Goal: Information Seeking & Learning: Learn about a topic

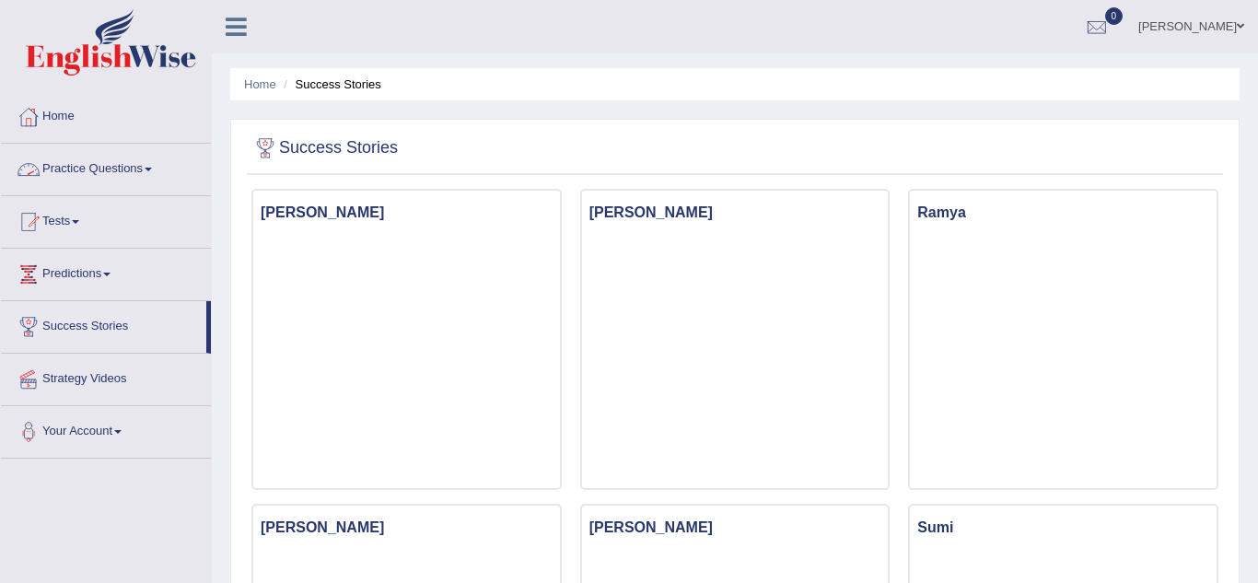
click at [152, 169] on span at bounding box center [148, 170] width 7 height 4
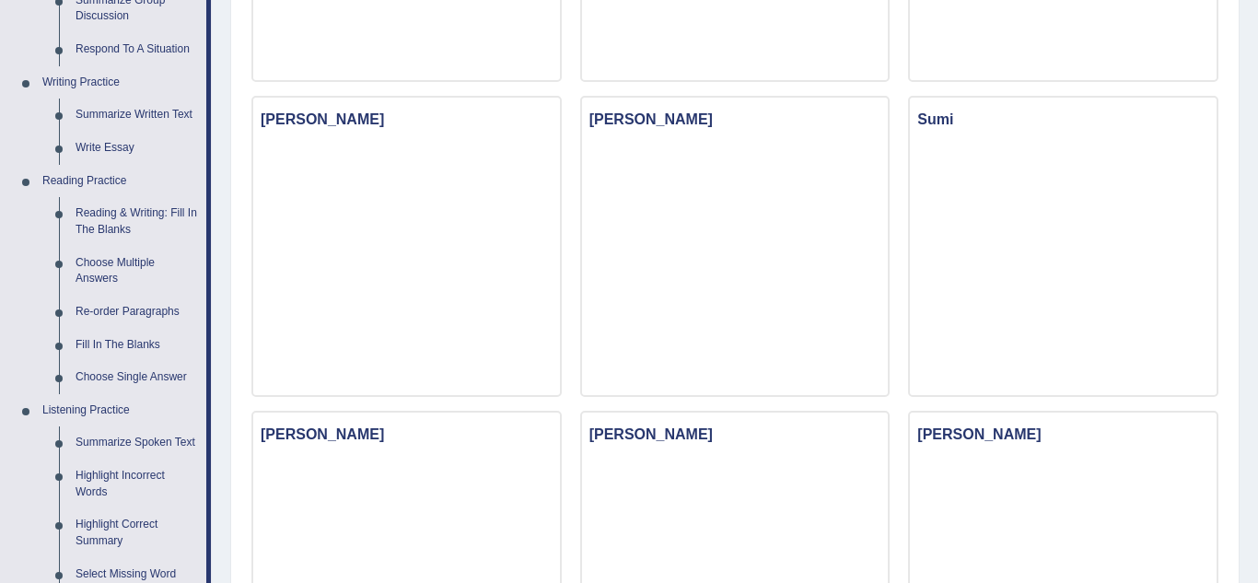
scroll to position [405, 0]
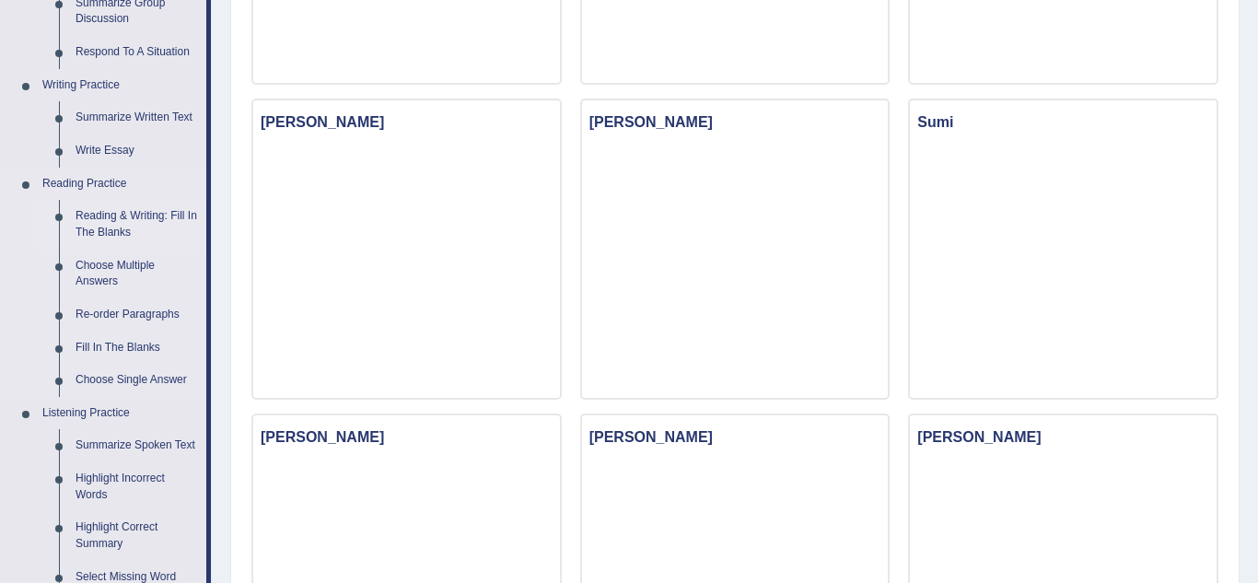
click at [127, 213] on link "Reading & Writing: Fill In The Blanks" at bounding box center [136, 224] width 139 height 49
click at [127, 250] on link "Choose Multiple Answers" at bounding box center [136, 274] width 139 height 49
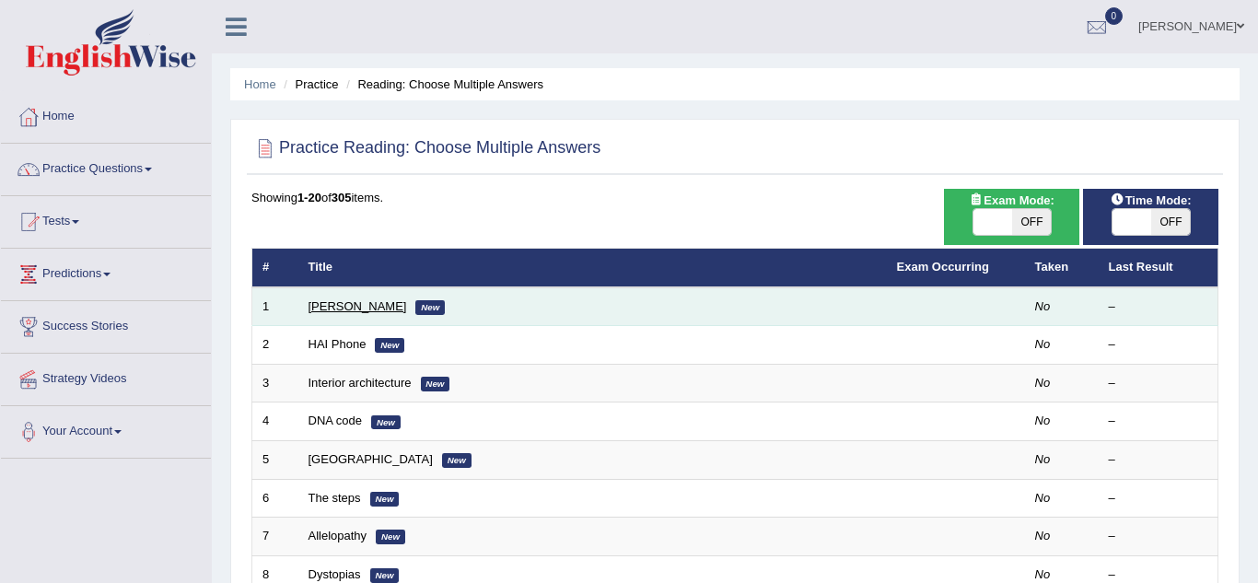
click at [372, 309] on link "[PERSON_NAME]" at bounding box center [358, 306] width 99 height 14
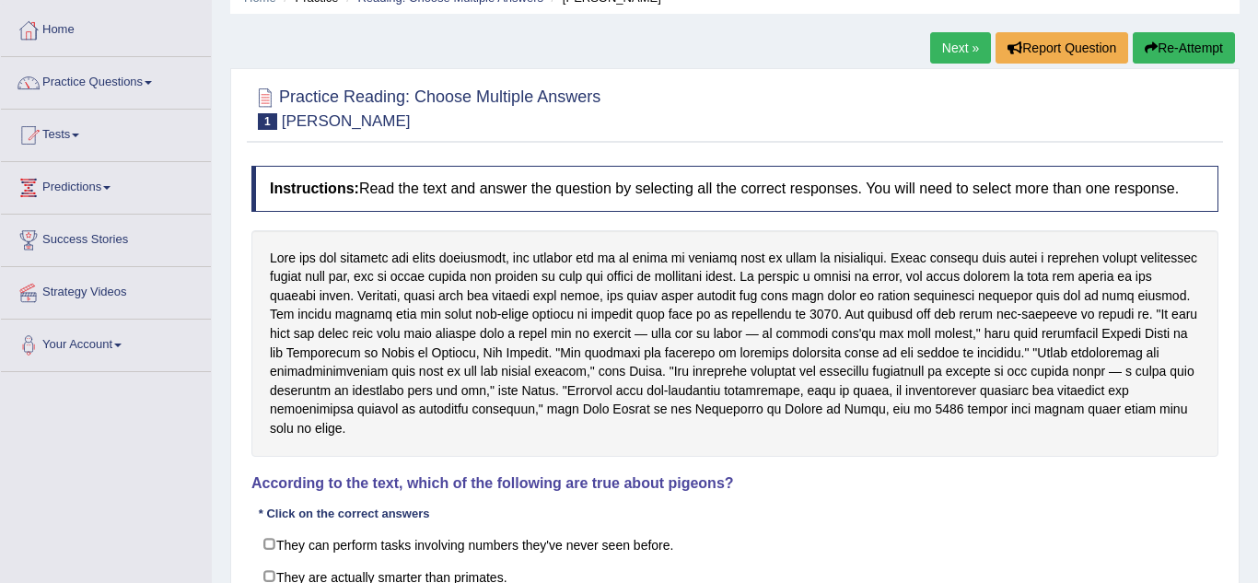
scroll to position [111, 0]
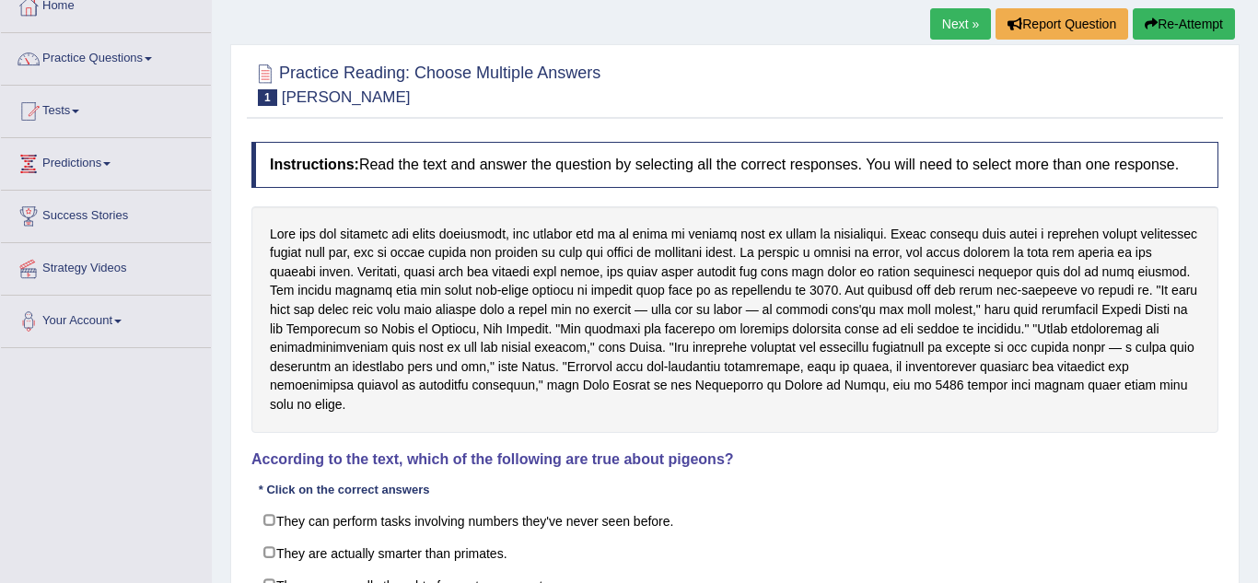
click at [110, 162] on span at bounding box center [106, 164] width 7 height 4
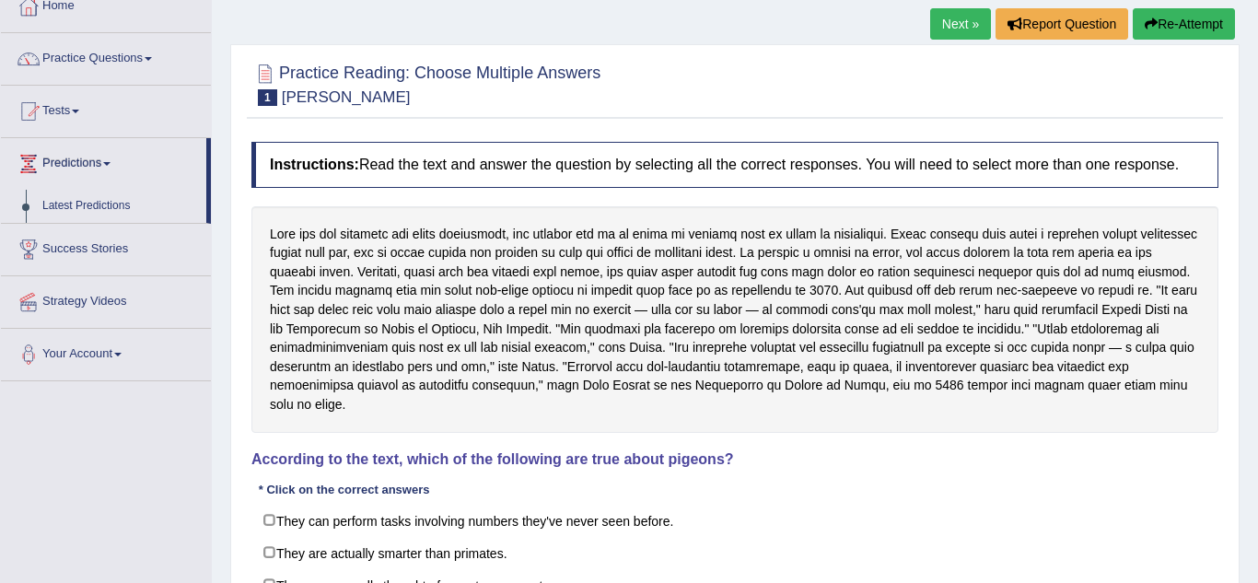
click at [110, 162] on span at bounding box center [106, 164] width 7 height 4
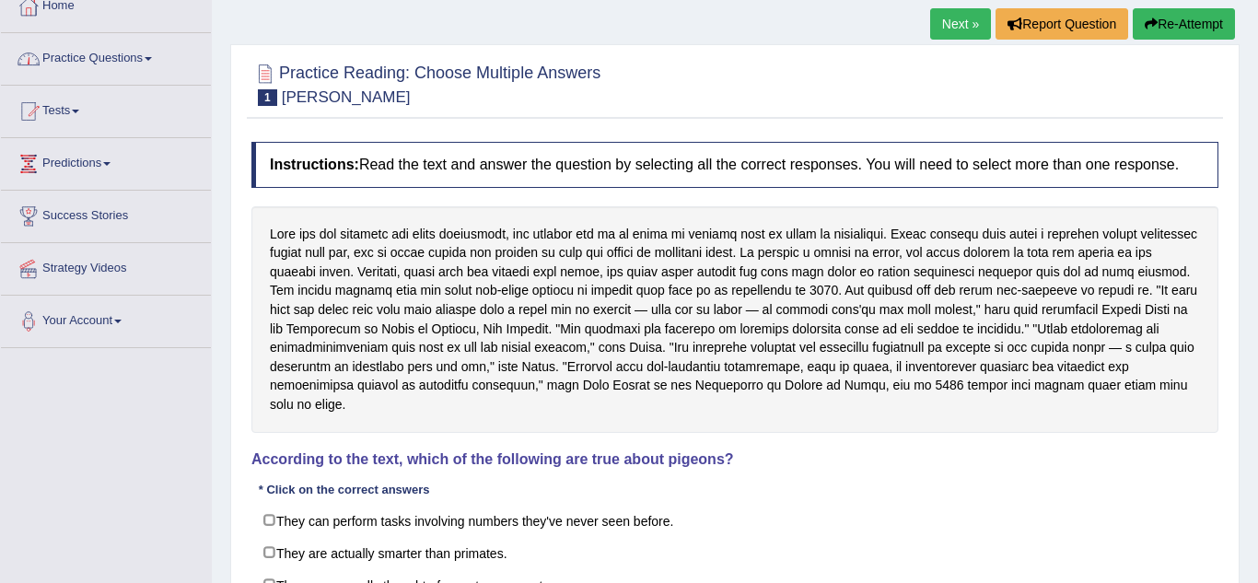
click at [154, 62] on link "Practice Questions" at bounding box center [106, 56] width 210 height 46
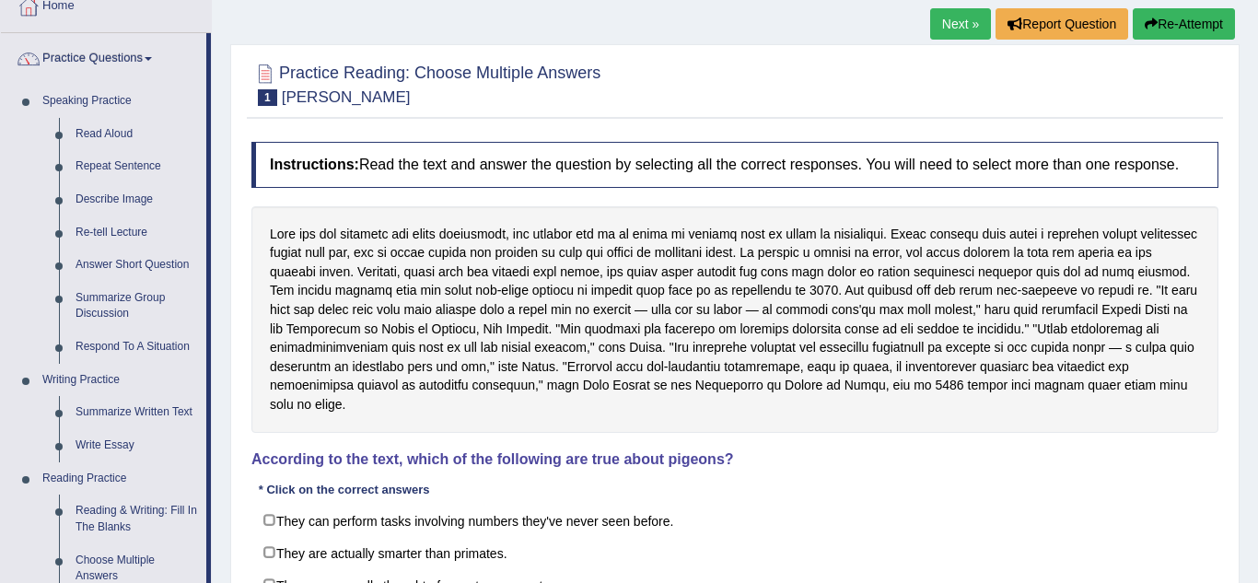
click at [154, 62] on link "Practice Questions" at bounding box center [103, 56] width 205 height 46
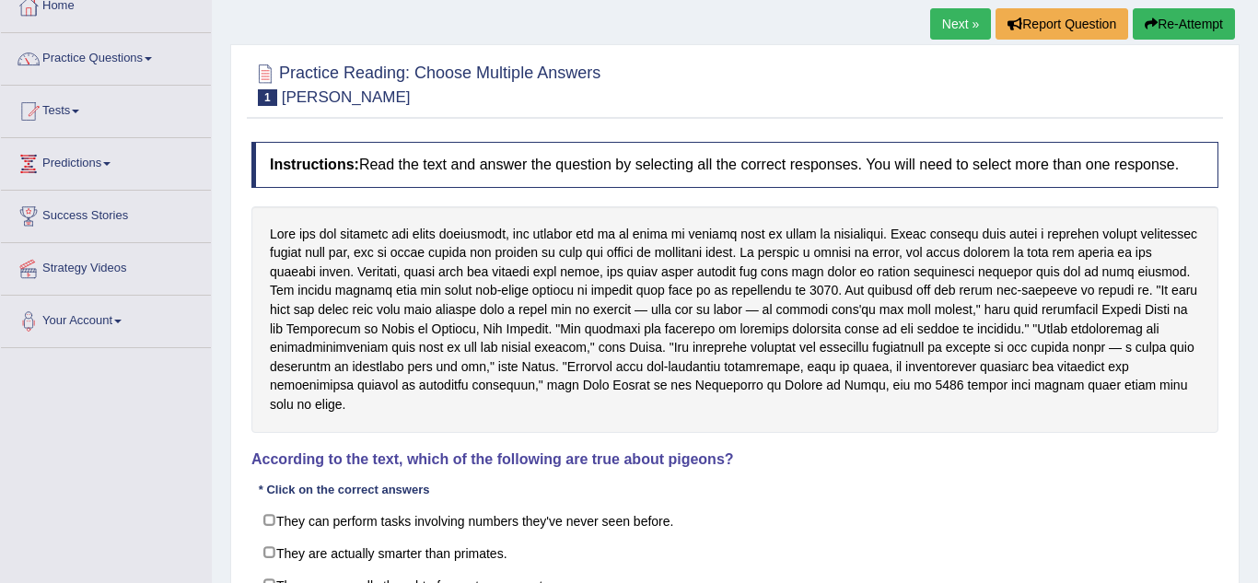
click at [154, 62] on link "Practice Questions" at bounding box center [106, 56] width 210 height 46
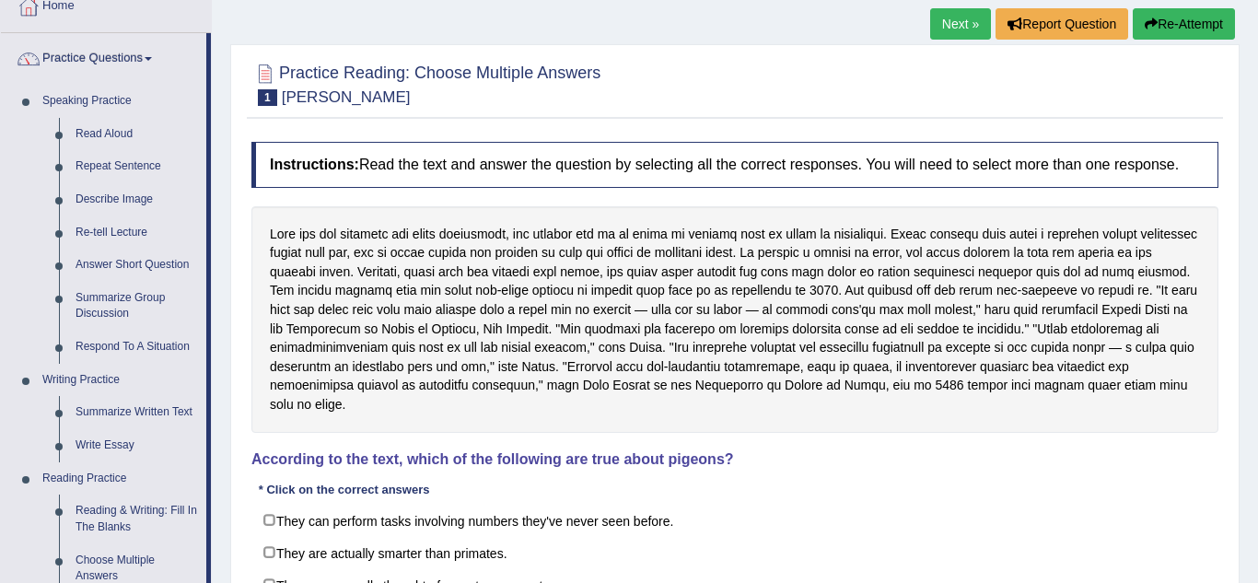
click at [227, 275] on div "Home Practice Reading: Choose Multiple Answers Damian Scarf Next » Report Quest…" at bounding box center [735, 349] width 1046 height 921
click at [225, 277] on div "Home Practice Reading: Choose Multiple Answers Damian Scarf Next » Report Quest…" at bounding box center [735, 349] width 1046 height 921
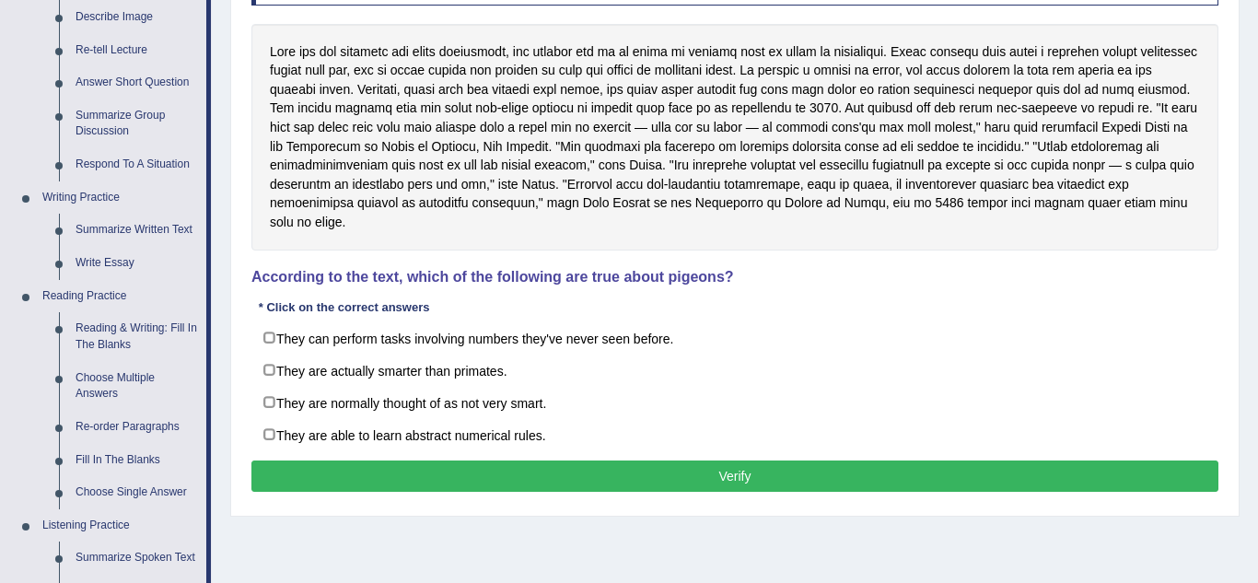
scroll to position [295, 0]
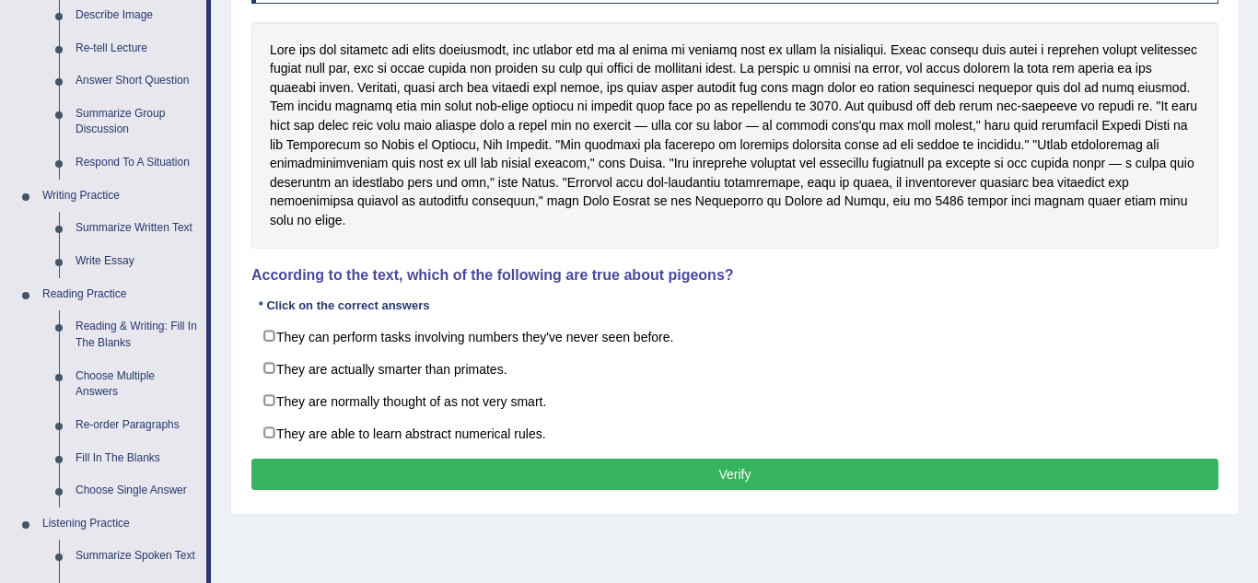
click at [414, 63] on div at bounding box center [734, 135] width 967 height 227
click at [620, 64] on div at bounding box center [734, 135] width 967 height 227
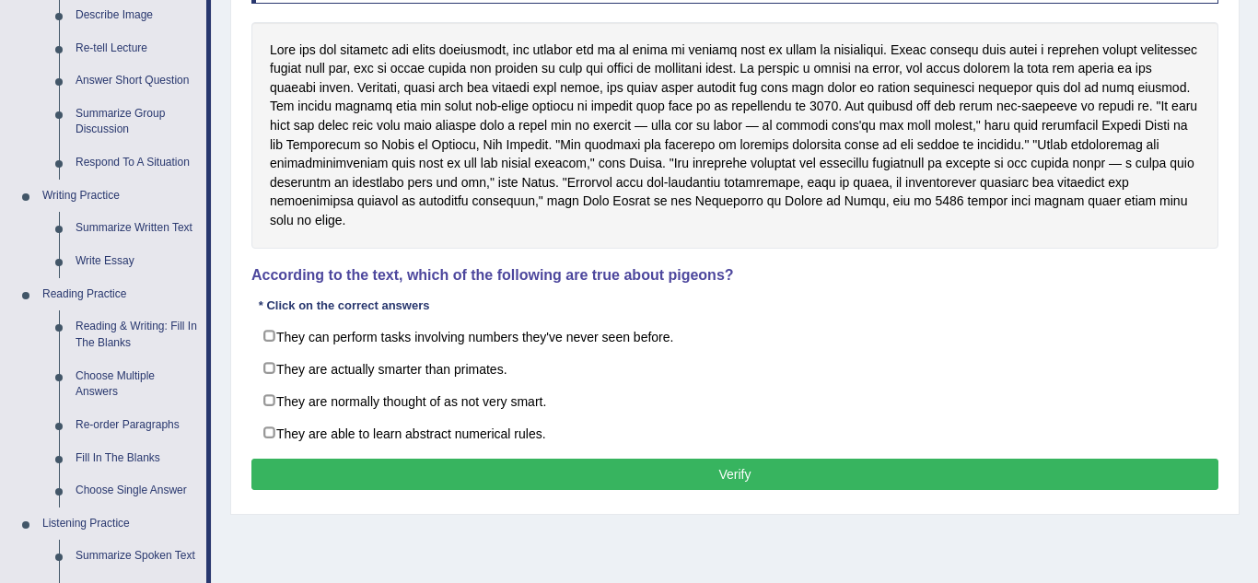
click at [620, 64] on div at bounding box center [734, 135] width 967 height 227
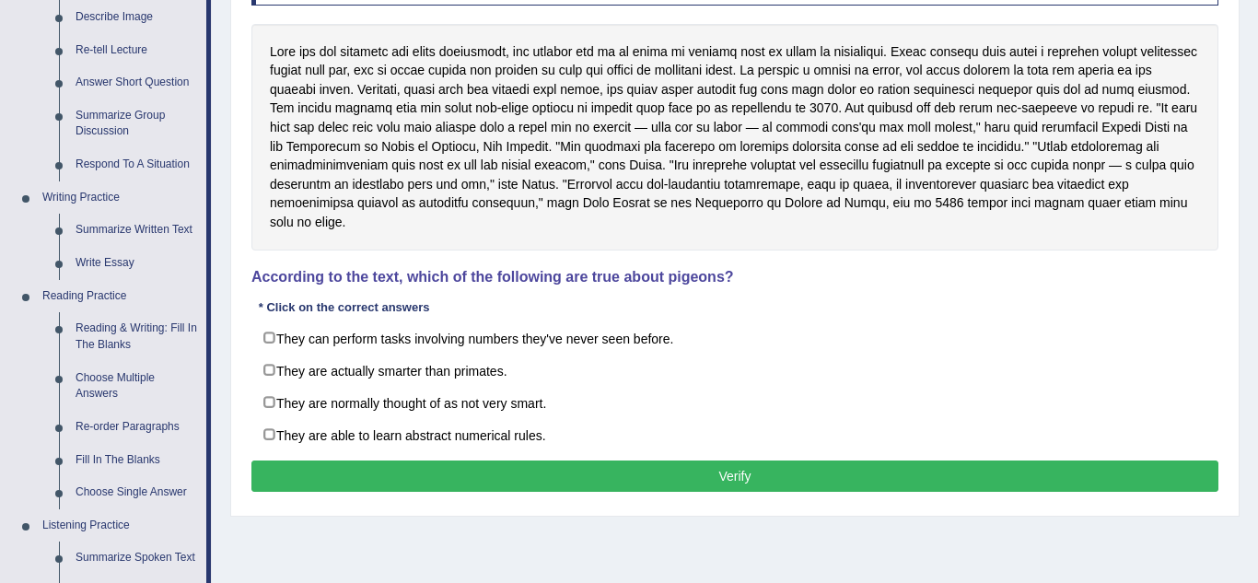
scroll to position [290, 0]
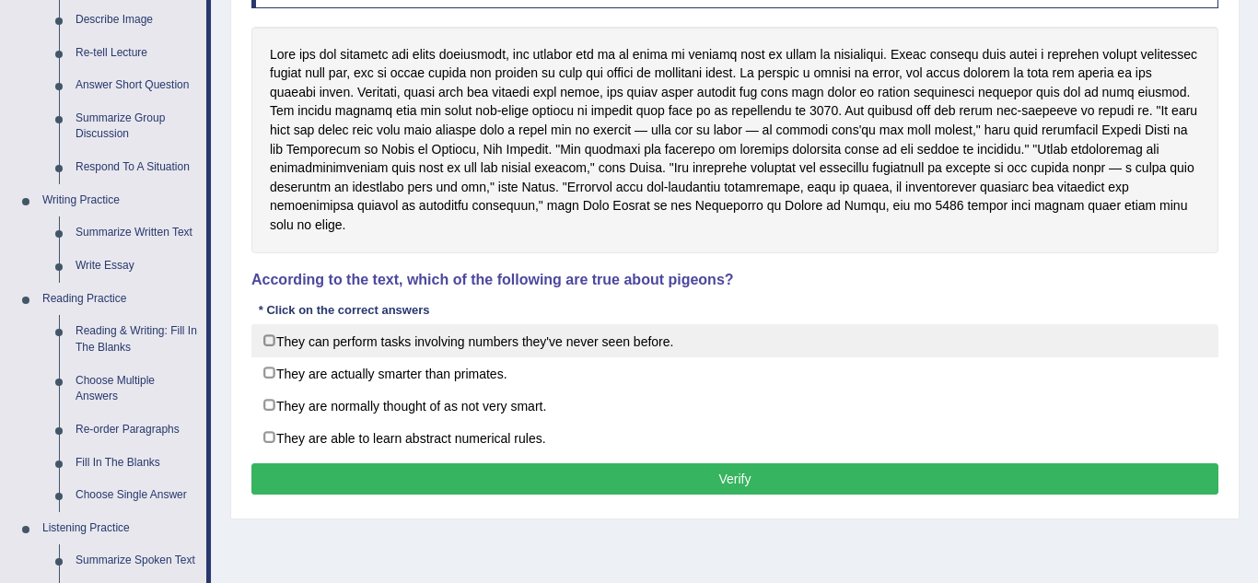
click at [272, 324] on label "They can perform tasks involving numbers they've never seen before." at bounding box center [734, 340] width 967 height 33
checkbox input "true"
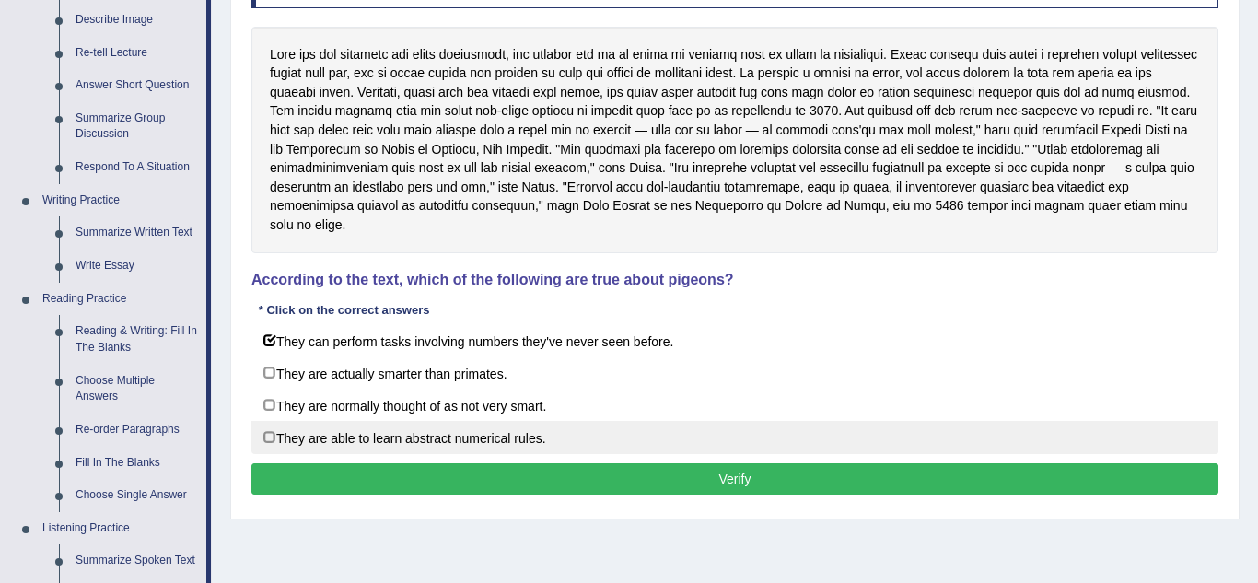
click at [267, 421] on label "They are able to learn abstract numerical rules." at bounding box center [734, 437] width 967 height 33
checkbox input "true"
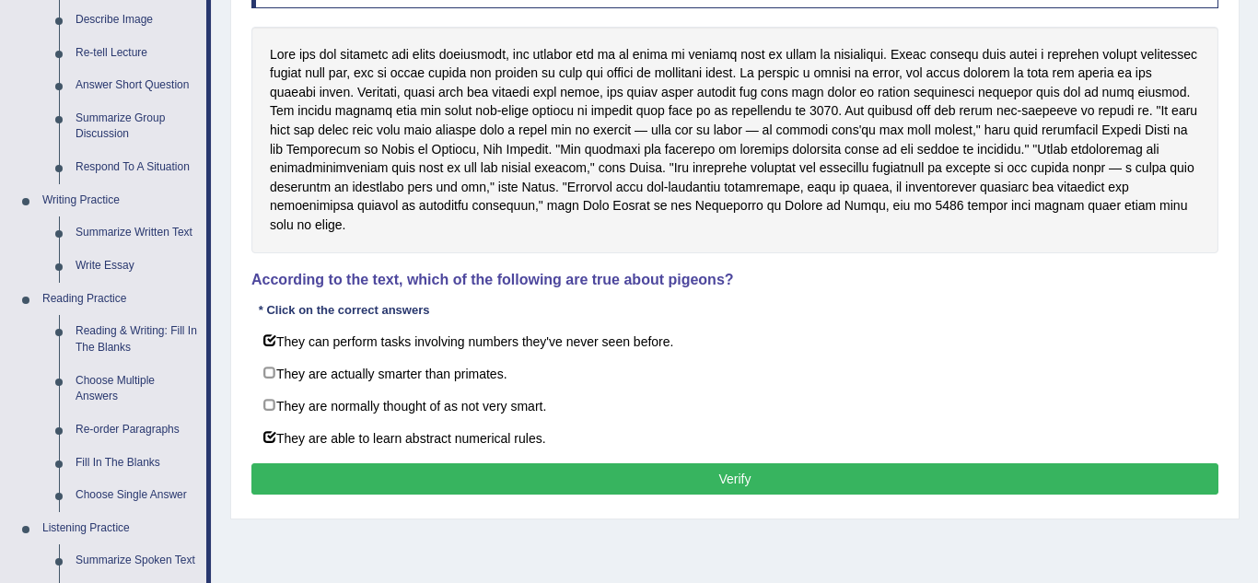
click at [323, 463] on button "Verify" at bounding box center [734, 478] width 967 height 31
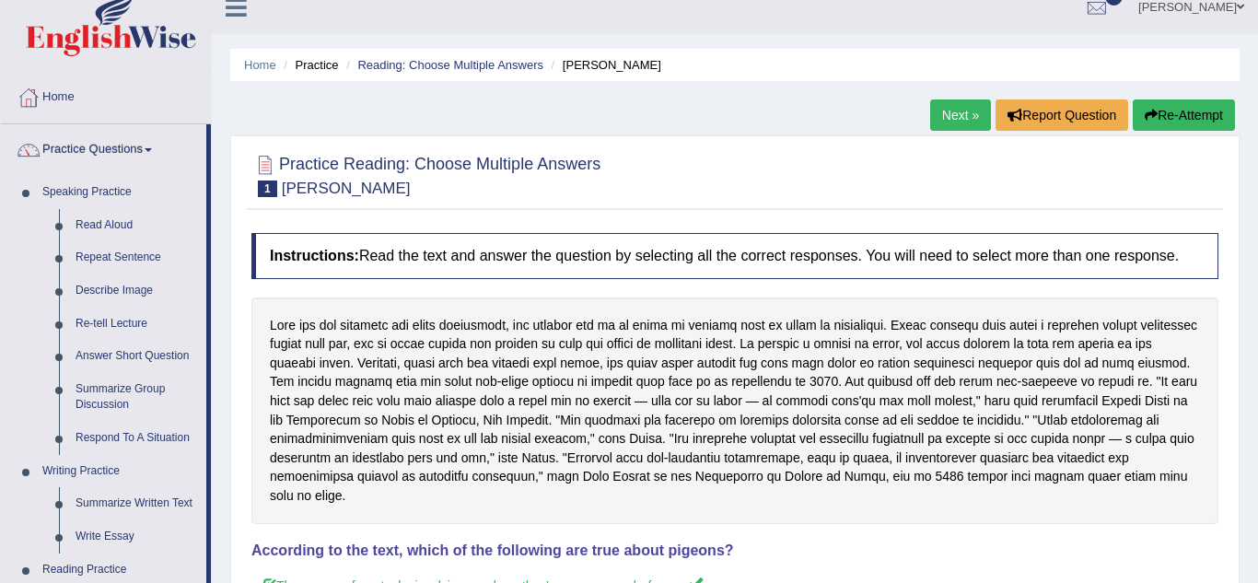
scroll to position [13, 0]
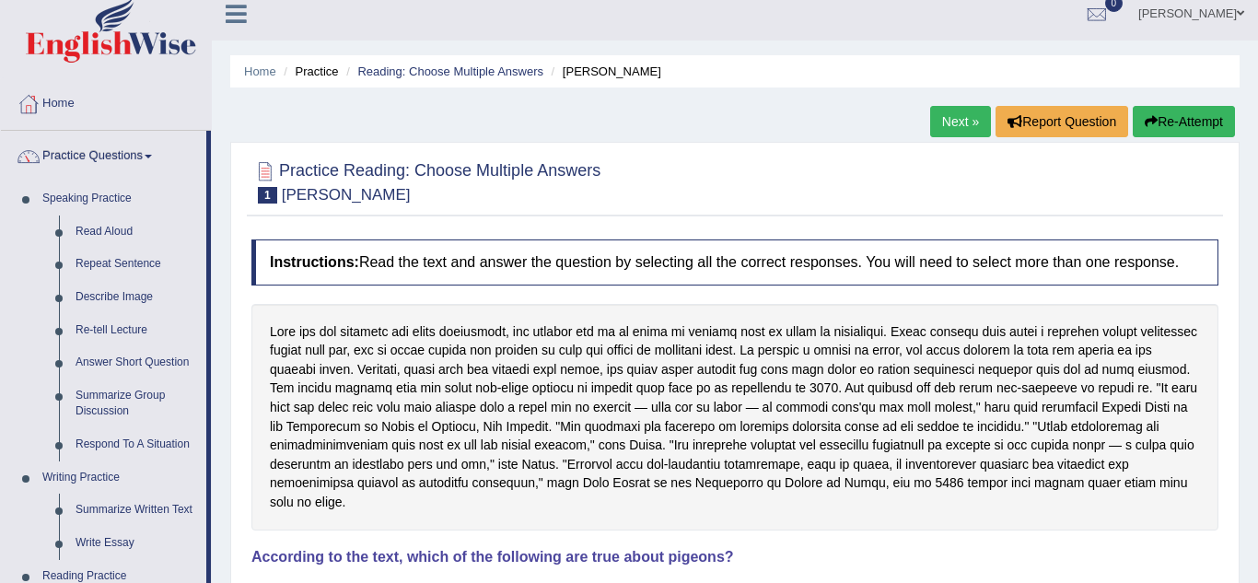
click at [1214, 120] on button "Re-Attempt" at bounding box center [1184, 121] width 102 height 31
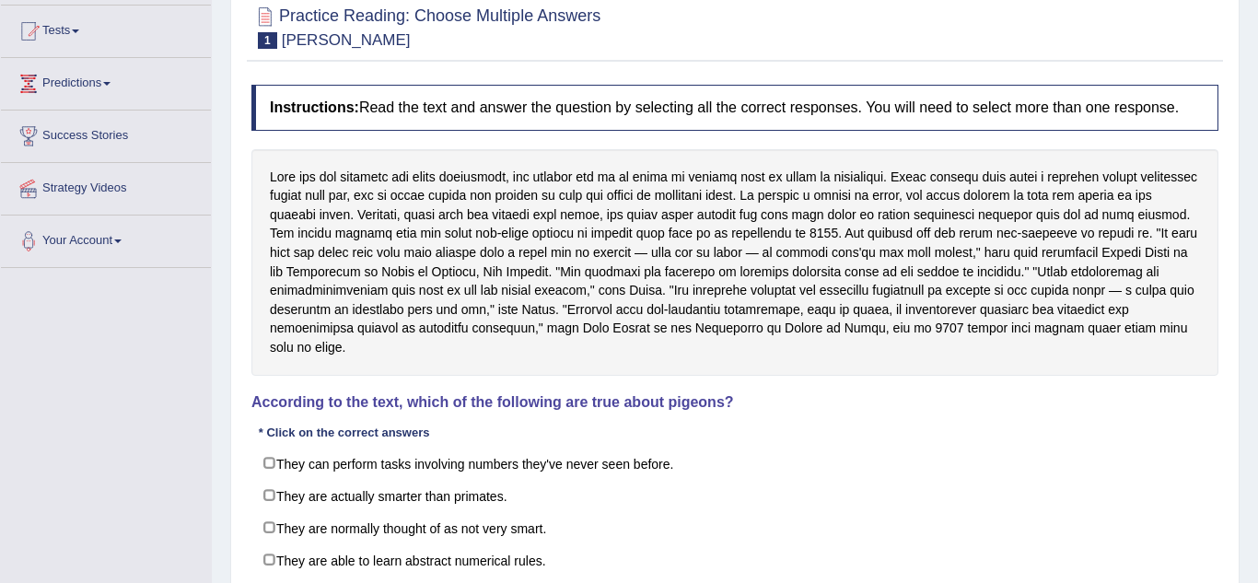
scroll to position [197, 0]
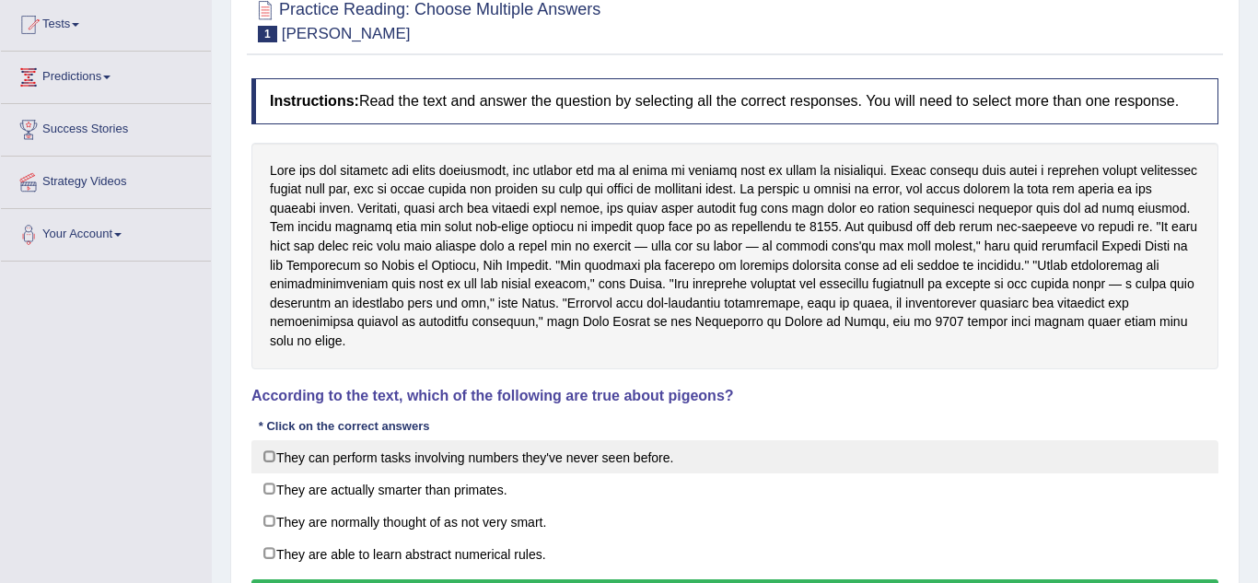
click at [290, 445] on label "They can perform tasks involving numbers they've never seen before." at bounding box center [734, 456] width 967 height 33
checkbox input "true"
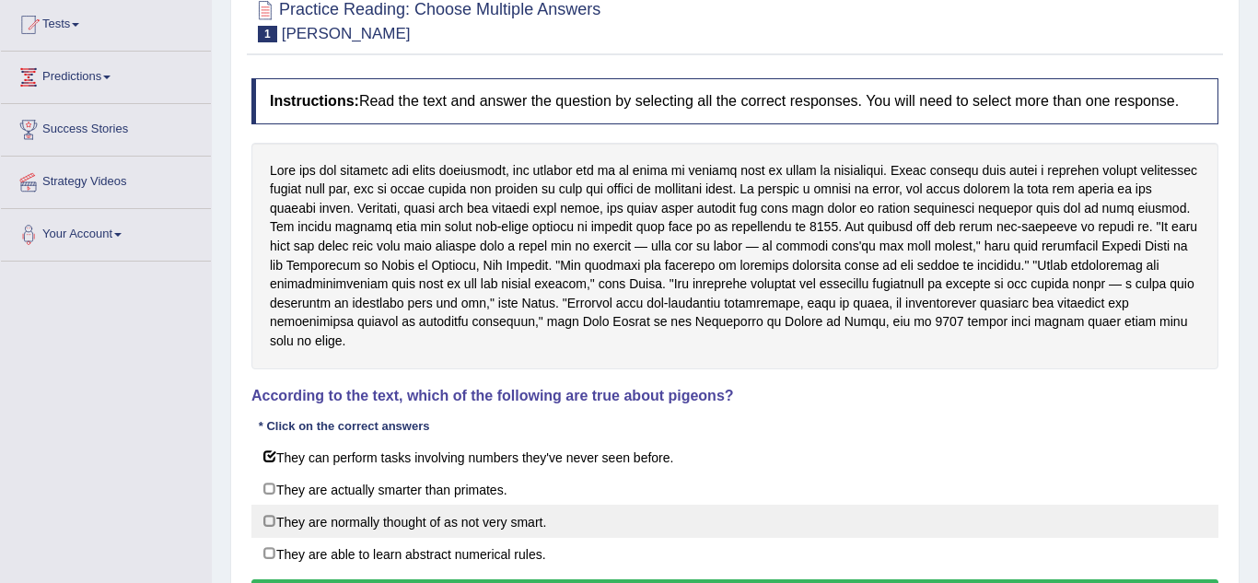
click at [274, 505] on label "They are normally thought of as not very smart." at bounding box center [734, 521] width 967 height 33
checkbox input "true"
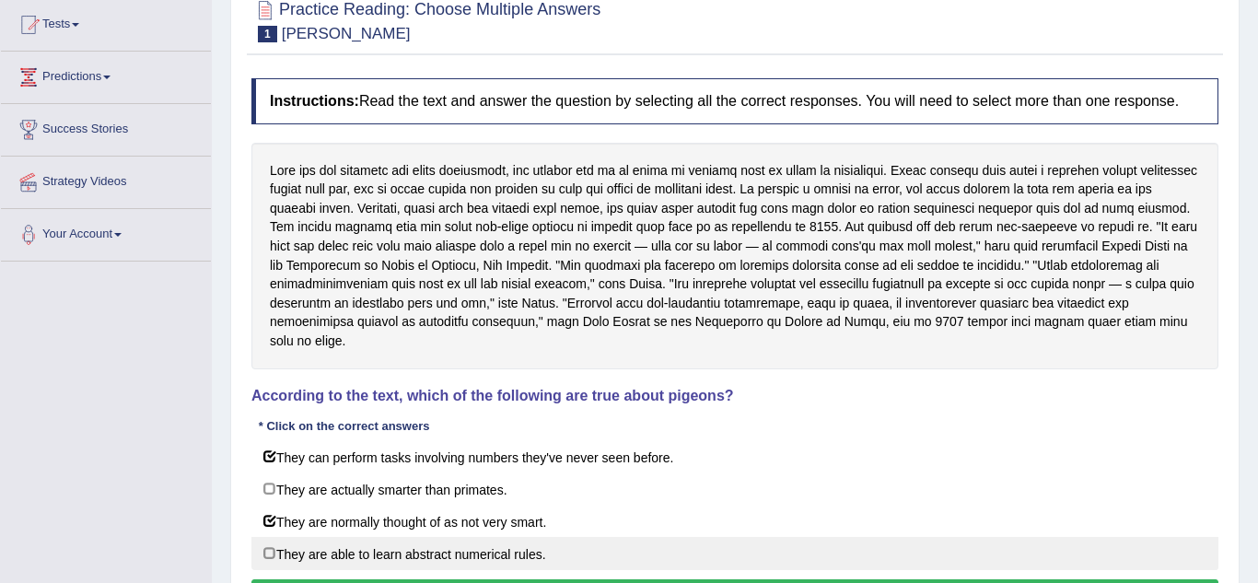
click at [272, 537] on label "They are able to learn abstract numerical rules." at bounding box center [734, 553] width 967 height 33
checkbox input "true"
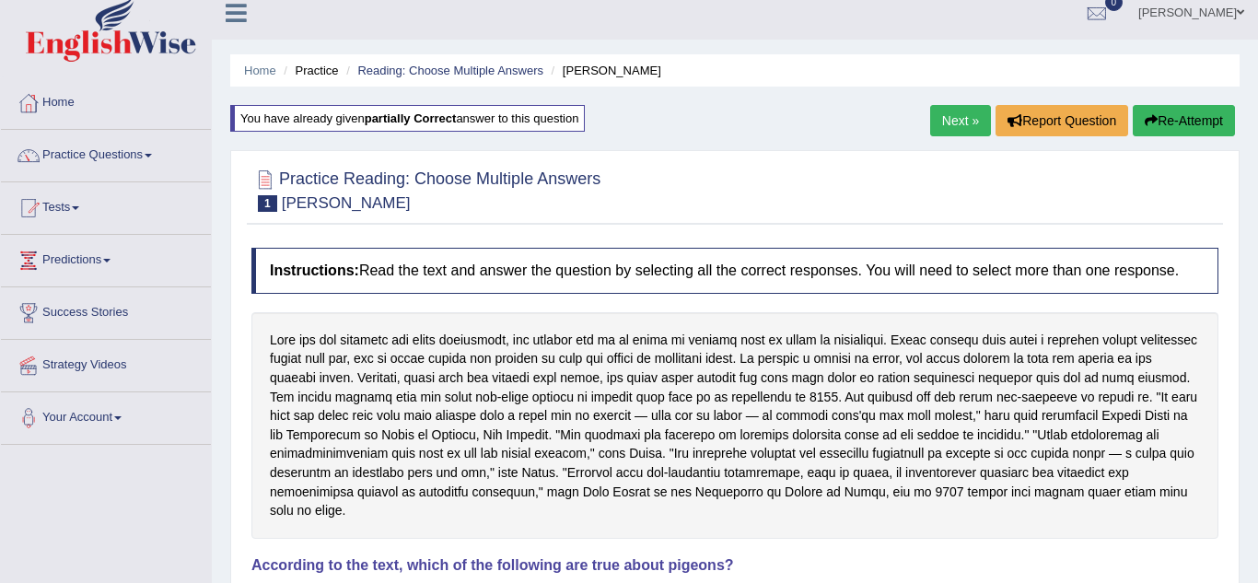
scroll to position [13, 0]
click at [960, 123] on link "Next »" at bounding box center [960, 121] width 61 height 31
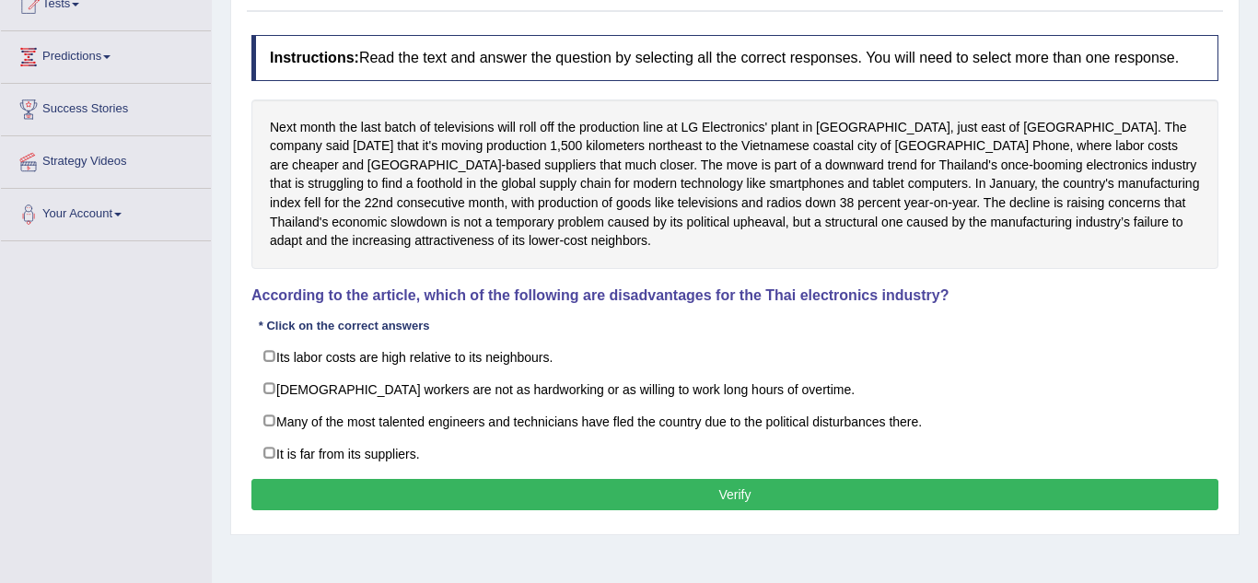
scroll to position [220, 0]
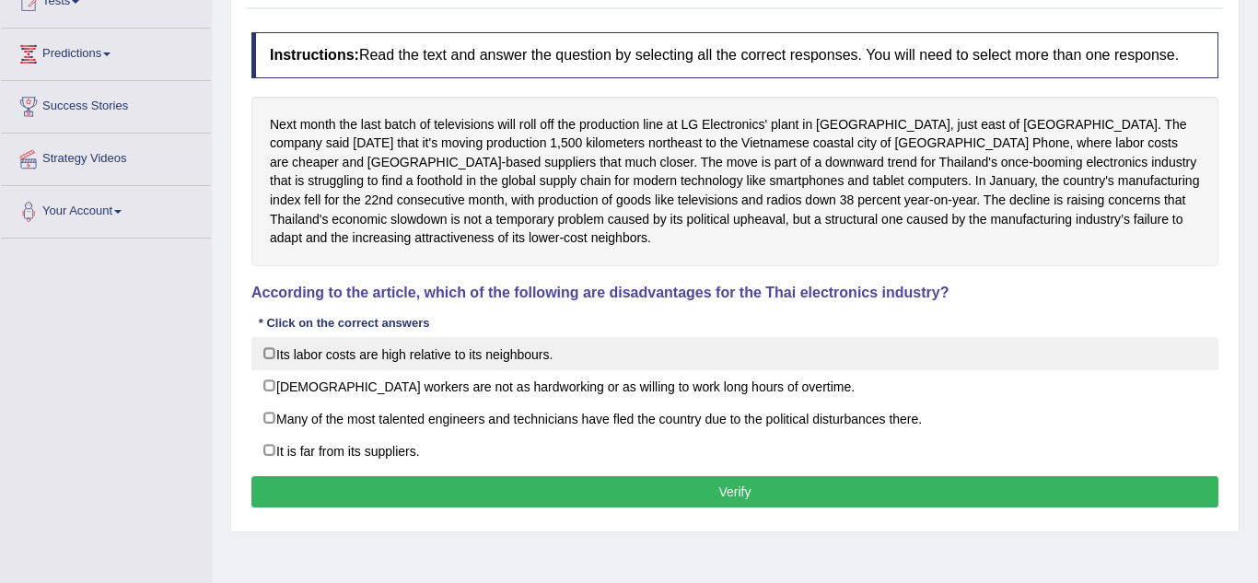
click at [299, 341] on label "Its labor costs are high relative to its neighbours." at bounding box center [734, 353] width 967 height 33
click at [286, 359] on label "Its labor costs are high relative to its neighbours." at bounding box center [734, 353] width 967 height 33
click at [279, 356] on label "Its labor costs are high relative to its neighbours." at bounding box center [734, 353] width 967 height 33
checkbox input "true"
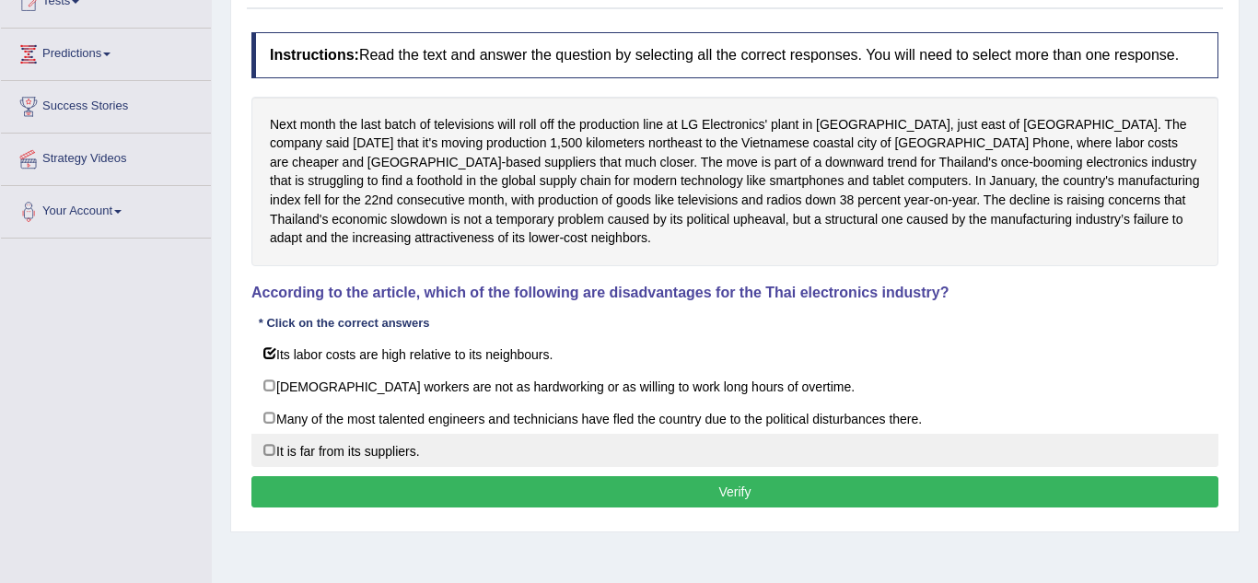
click at [274, 444] on label "It is far from its suppliers." at bounding box center [734, 450] width 967 height 33
checkbox input "true"
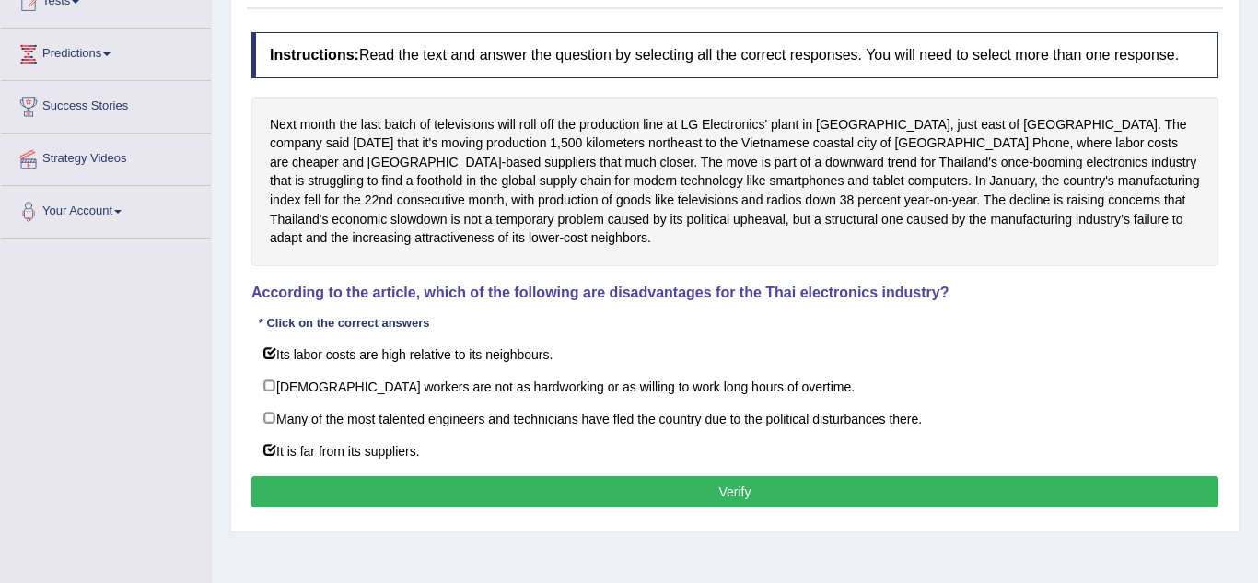
click at [283, 481] on button "Verify" at bounding box center [734, 491] width 967 height 31
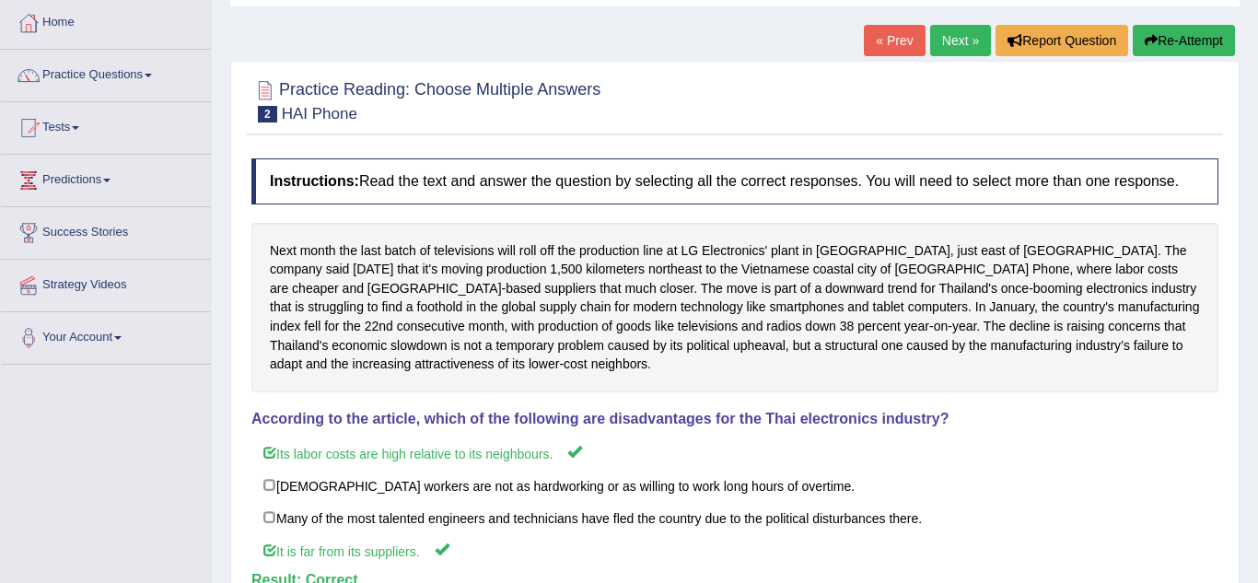
scroll to position [93, 0]
click at [945, 49] on link "Next »" at bounding box center [960, 41] width 61 height 31
